Goal: Transaction & Acquisition: Book appointment/travel/reservation

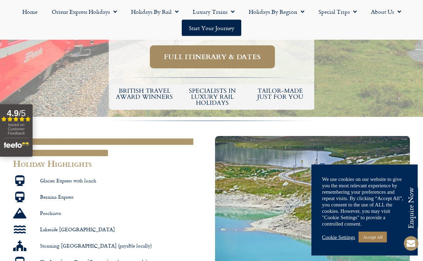
scroll to position [329, 0]
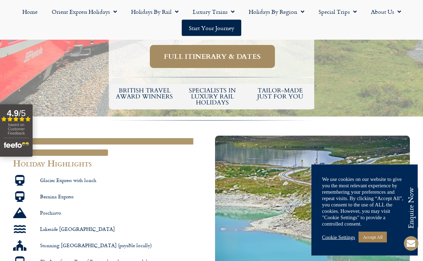
click at [180, 240] on li "Stunning [GEOGRAPHIC_DATA] (payable locally)" at bounding box center [110, 246] width 195 height 13
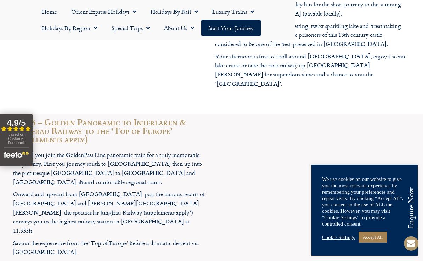
scroll to position [1237, 0]
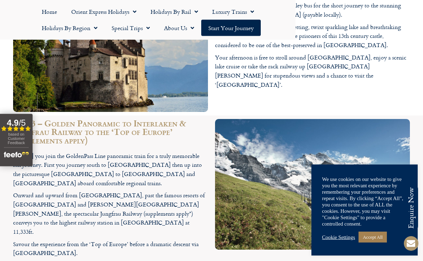
click at [146, 240] on p "Savour the experience from the ‘Top of Europe’ before a dramatic descent via [G…" at bounding box center [110, 249] width 195 height 18
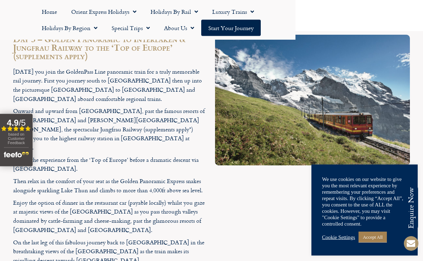
scroll to position [1323, 0]
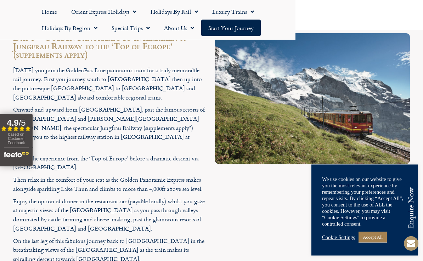
click at [255, 176] on div at bounding box center [312, 157] width 202 height 254
click at [236, 193] on div at bounding box center [312, 157] width 202 height 254
click at [255, 196] on div at bounding box center [312, 157] width 202 height 254
click at [237, 203] on div at bounding box center [312, 157] width 202 height 254
click at [244, 197] on div at bounding box center [312, 157] width 202 height 254
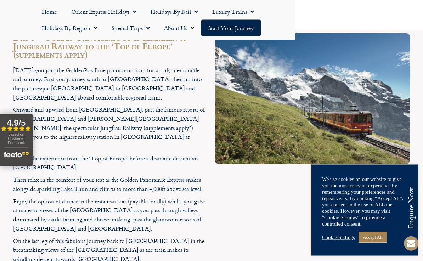
click at [249, 187] on div at bounding box center [312, 157] width 202 height 254
click at [247, 193] on div at bounding box center [312, 157] width 202 height 254
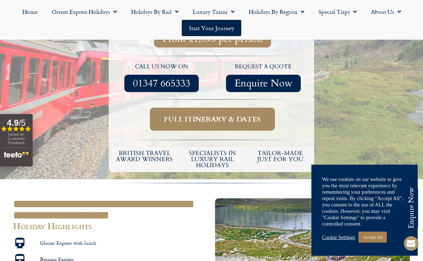
scroll to position [275, 0]
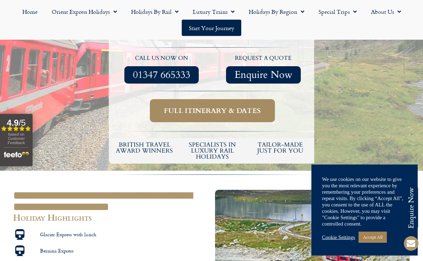
click at [240, 107] on span "Full itinerary & dates" at bounding box center [212, 111] width 97 height 9
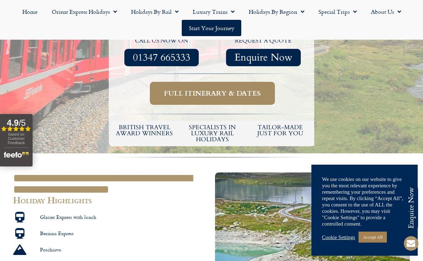
scroll to position [295, 0]
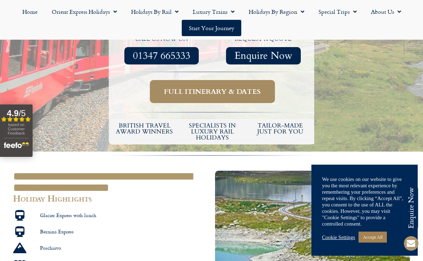
click at [230, 87] on span "Full itinerary & dates" at bounding box center [212, 91] width 97 height 9
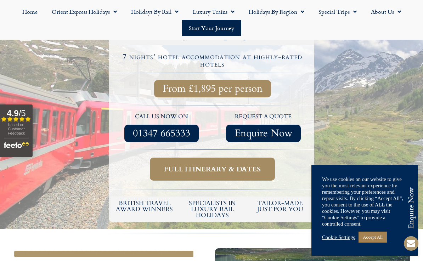
scroll to position [216, 0]
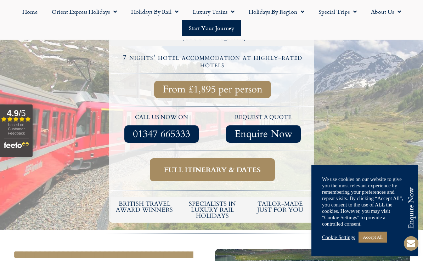
click at [227, 165] on span "Full itinerary & dates" at bounding box center [212, 169] width 97 height 9
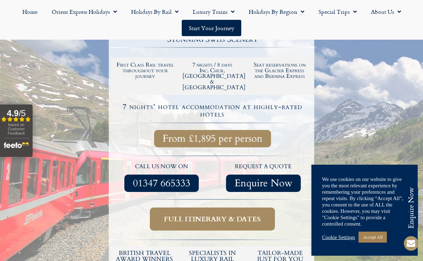
scroll to position [166, 0]
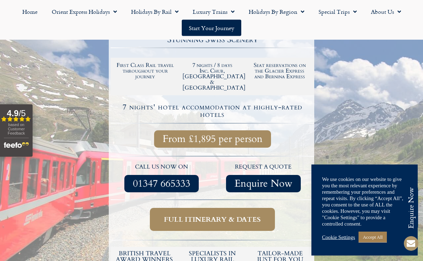
click at [229, 135] on span "From £1,895 per person" at bounding box center [213, 139] width 100 height 9
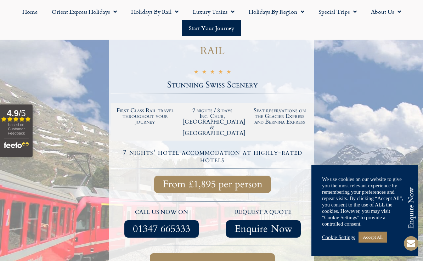
scroll to position [121, 0]
click at [223, 27] on link "Start your Journey" at bounding box center [211, 28] width 59 height 16
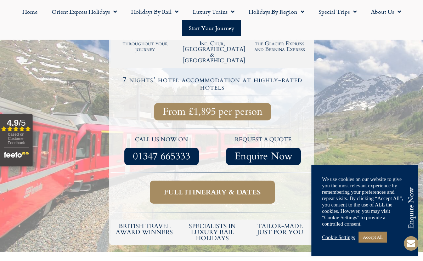
scroll to position [199, 0]
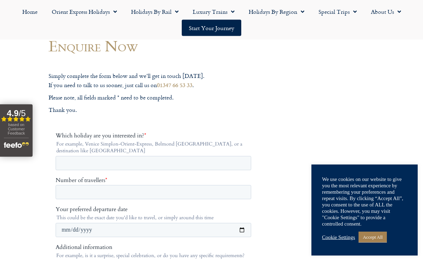
scroll to position [47, 0]
